Goal: Understand process/instructions: Learn how to perform a task or action

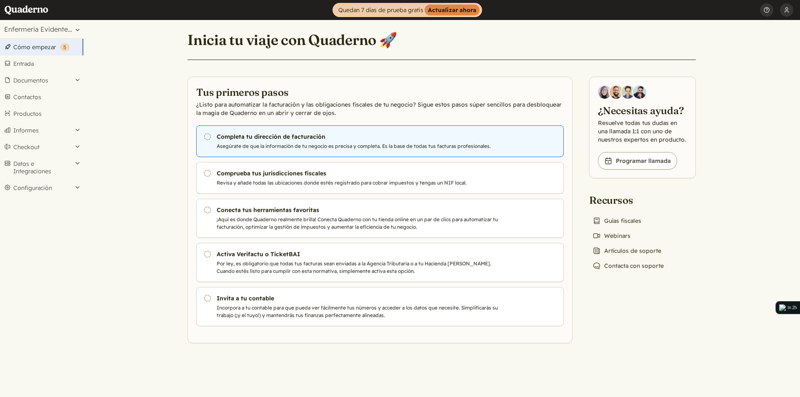
click at [293, 139] on h3 "Completa tu dirección de facturación" at bounding box center [359, 137] width 284 height 8
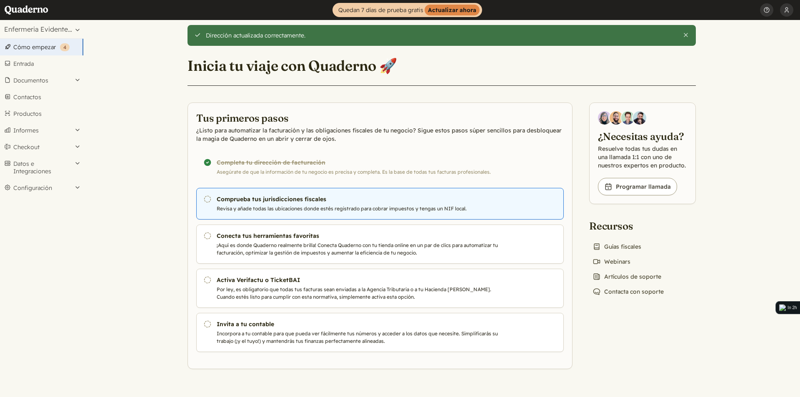
click at [311, 208] on p "Revisa y añade todas las ubicaciones donde estés registrado para cobrar impuest…" at bounding box center [359, 209] width 284 height 8
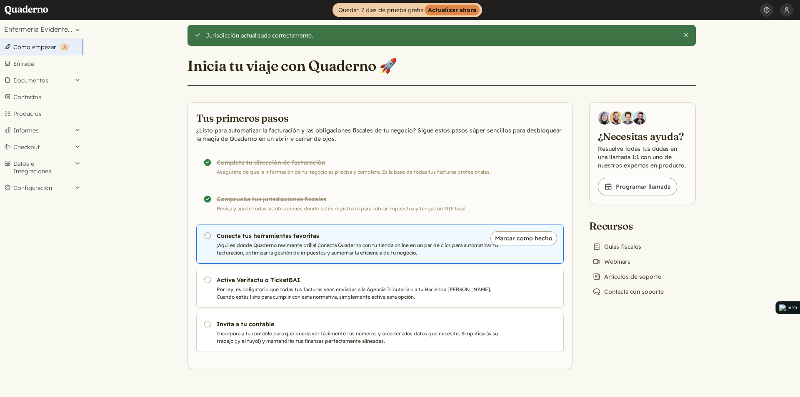
click at [347, 241] on link "Pendiente Conecta tus herramientas favoritas ¡Aquí es donde Quaderno realmente …" at bounding box center [380, 244] width 368 height 39
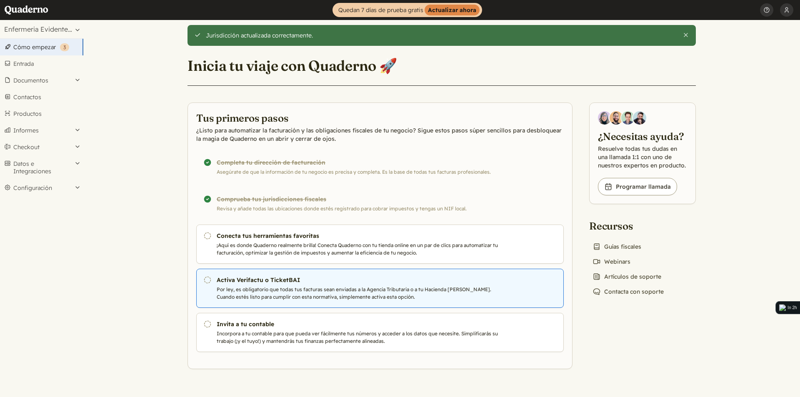
click at [261, 277] on h3 "Activa Verifactu o TicketBAI" at bounding box center [359, 280] width 284 height 8
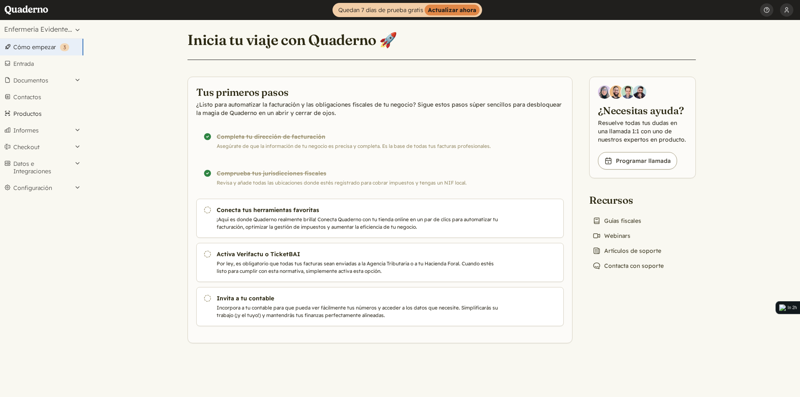
click at [29, 113] on link "Productos" at bounding box center [41, 113] width 83 height 17
click at [243, 134] on div "¡Completado! Completa tu dirección de facturación Asegúrate de que la informaci…" at bounding box center [380, 141] width 368 height 32
click at [244, 139] on div "¡Completado! Completa tu dirección de facturación Asegúrate de que la informaci…" at bounding box center [380, 141] width 368 height 32
click at [258, 178] on div "¡Completado! Comprueba tus jurisdicciones fiscales Revisa y añade todas las ubi…" at bounding box center [380, 178] width 368 height 32
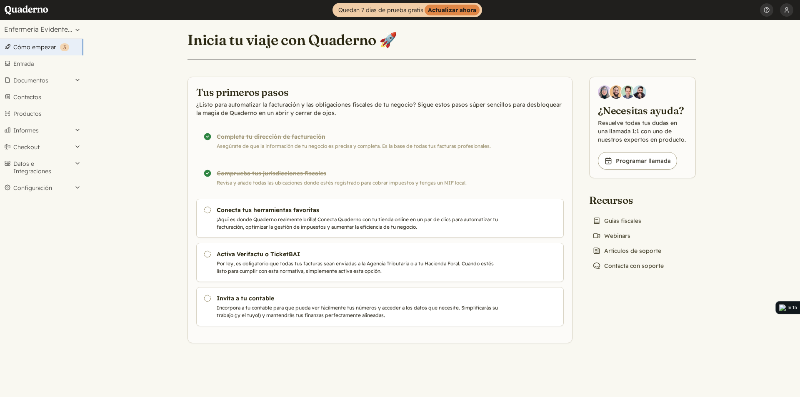
click at [312, 178] on div "¡Completado! Comprueba tus jurisdicciones fiscales Revisa y añade todas las ubi…" at bounding box center [380, 178] width 368 height 32
click at [788, 10] on button "[PERSON_NAME]" at bounding box center [786, 10] width 13 height 20
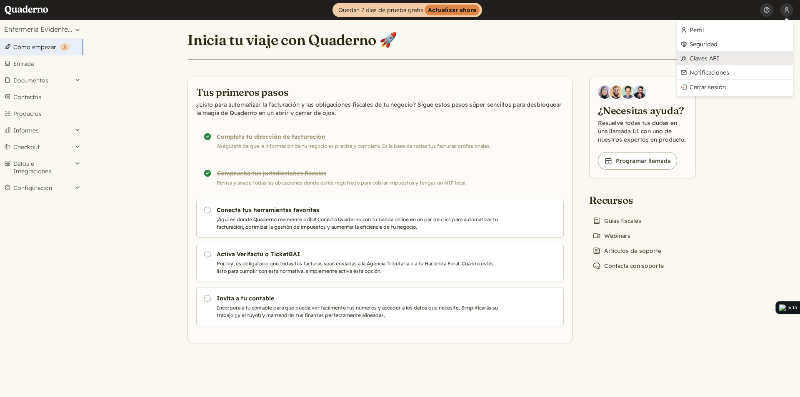
click at [712, 55] on link "Claves API" at bounding box center [735, 58] width 116 height 14
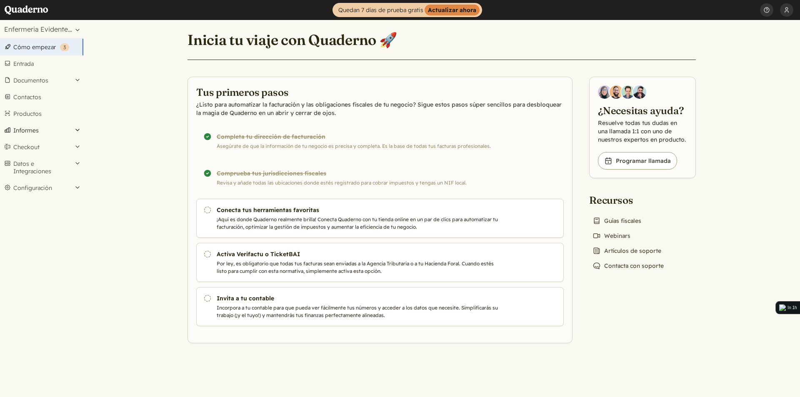
click at [36, 124] on button "Informes" at bounding box center [41, 130] width 83 height 17
click at [26, 225] on link "Ventas" at bounding box center [41, 227] width 83 height 12
